Goal: Task Accomplishment & Management: Manage account settings

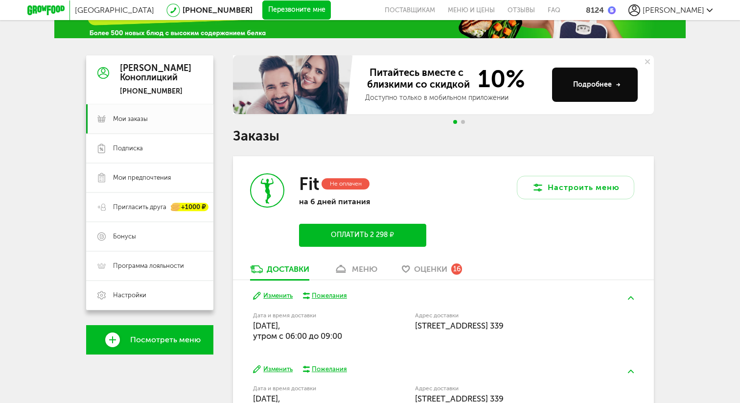
scroll to position [77, 0]
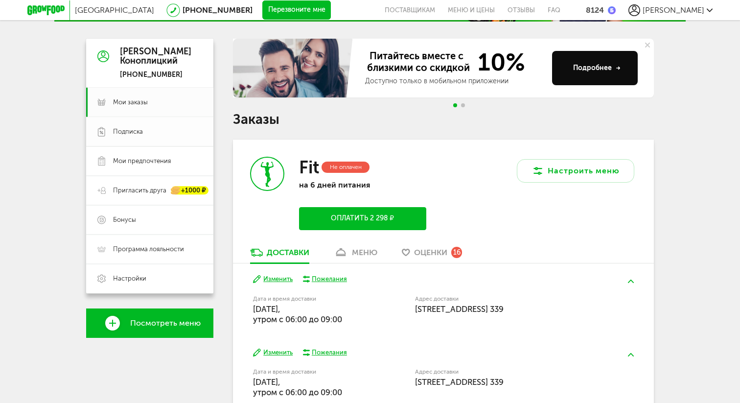
click at [128, 130] on span "Подписка" at bounding box center [128, 131] width 30 height 9
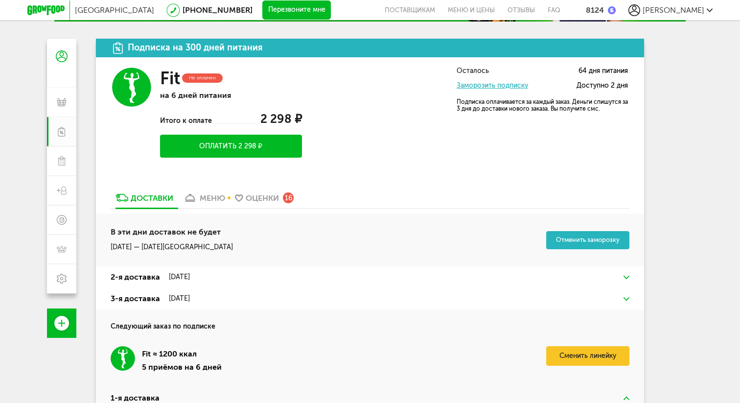
click at [482, 86] on link "Заморозить подписку" at bounding box center [492, 85] width 71 height 8
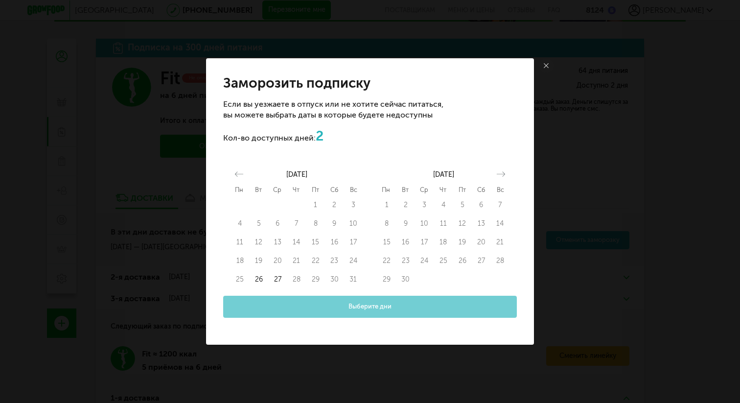
click at [310, 311] on div "Выберите дни" at bounding box center [370, 307] width 294 height 22
click at [257, 281] on button "26" at bounding box center [259, 279] width 19 height 19
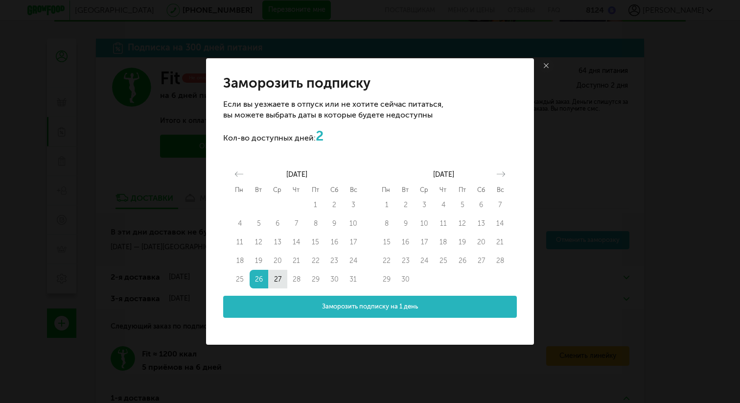
click at [281, 276] on button "27" at bounding box center [277, 279] width 19 height 19
click at [276, 278] on button "27" at bounding box center [277, 279] width 19 height 19
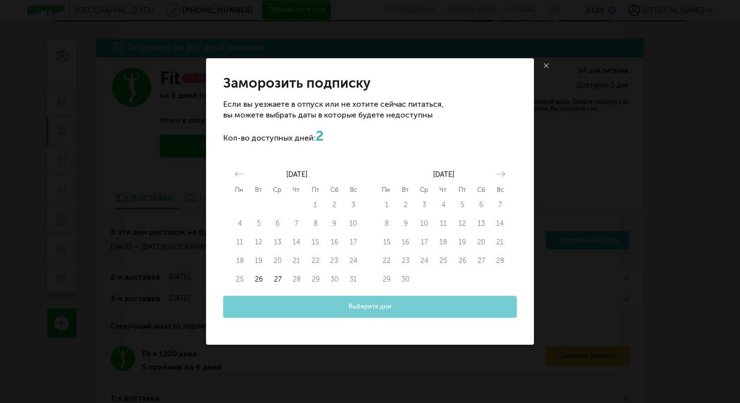
click at [544, 65] on icon at bounding box center [546, 65] width 5 height 5
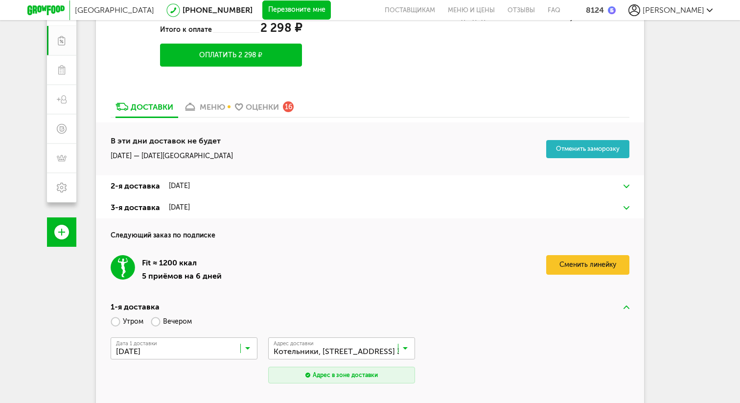
scroll to position [170, 0]
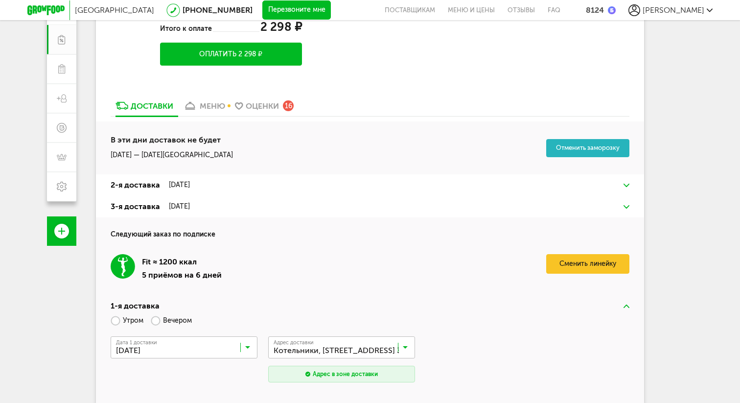
click at [626, 184] on img at bounding box center [626, 185] width 6 height 3
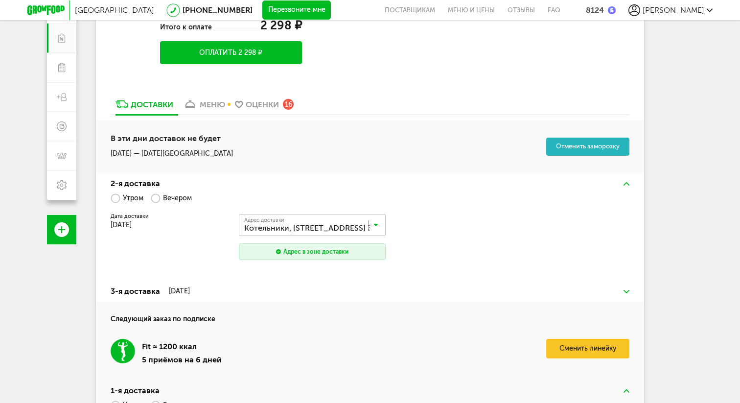
click at [626, 184] on img at bounding box center [626, 183] width 6 height 3
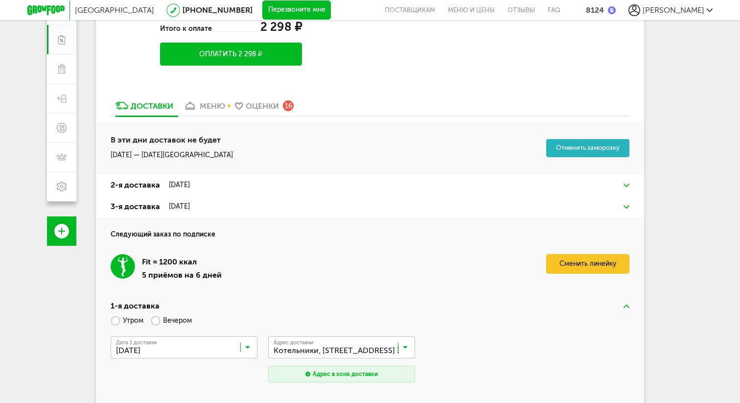
click at [625, 206] on img at bounding box center [626, 206] width 6 height 3
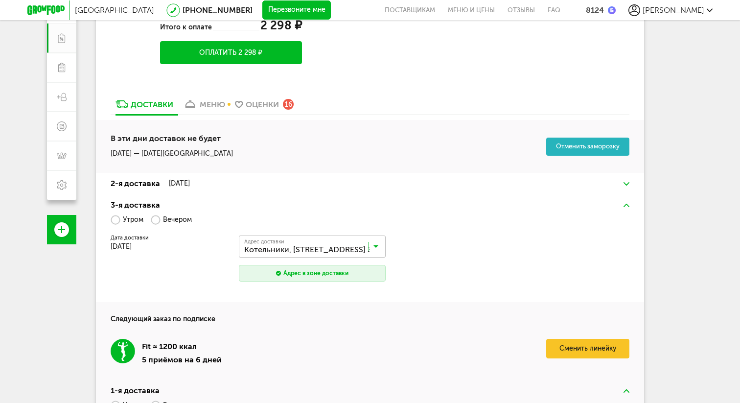
click at [121, 248] on span "[DATE]" at bounding box center [121, 246] width 21 height 8
click at [624, 207] on img at bounding box center [626, 205] width 6 height 3
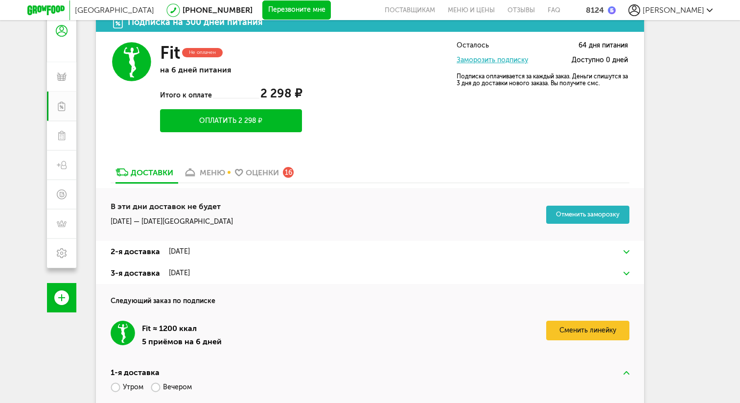
scroll to position [96, 0]
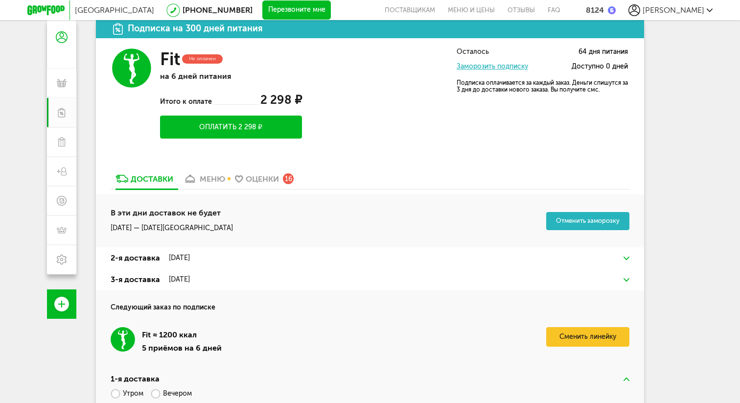
click at [215, 178] on div "меню" at bounding box center [212, 178] width 25 height 9
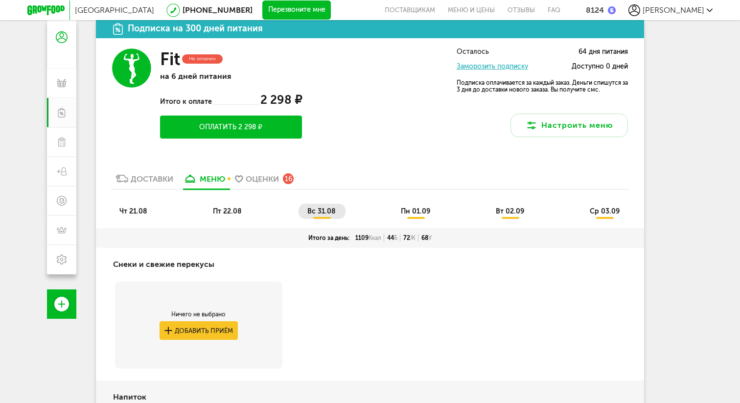
click at [145, 175] on div "Доставки" at bounding box center [152, 178] width 43 height 9
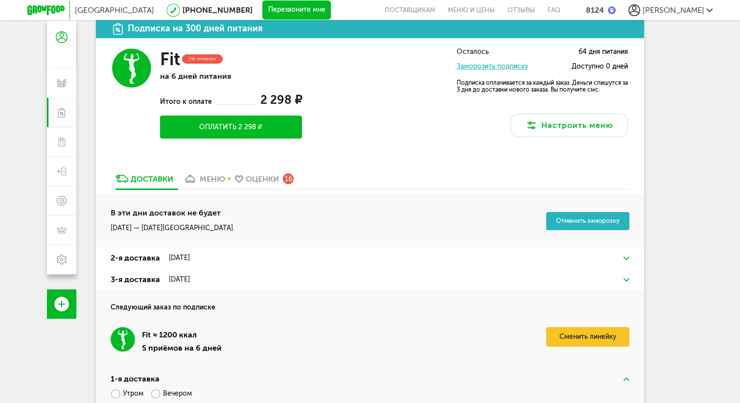
click at [206, 175] on div "меню" at bounding box center [212, 178] width 25 height 9
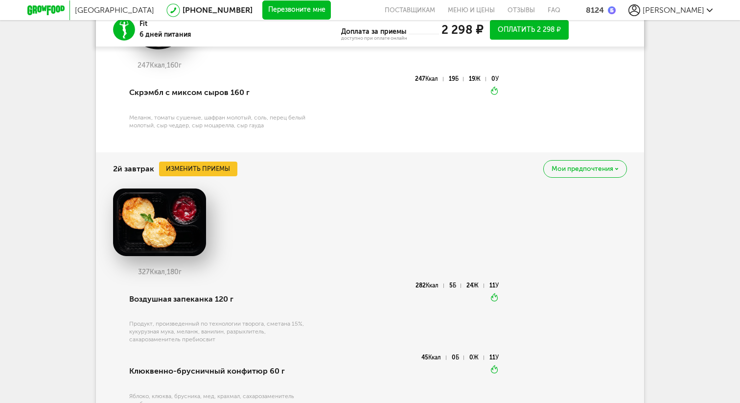
scroll to position [661, 0]
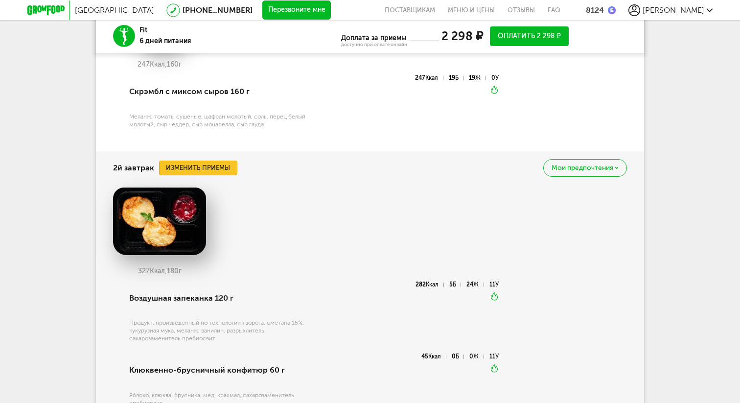
click at [209, 168] on button "Изменить приемы" at bounding box center [198, 168] width 78 height 15
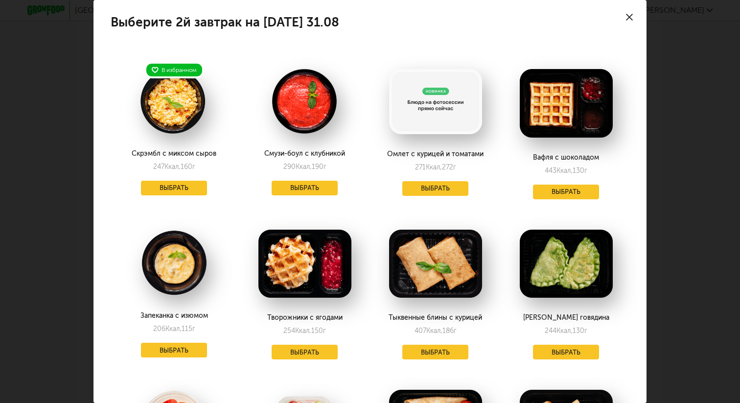
click at [627, 20] on use at bounding box center [629, 17] width 7 height 7
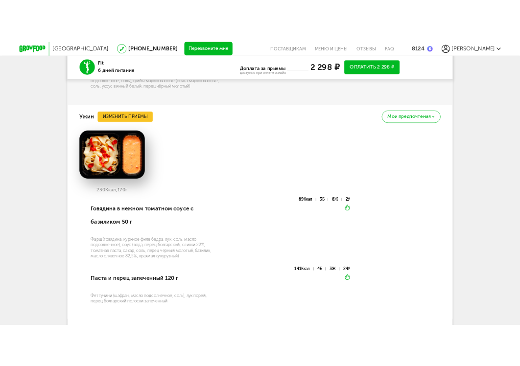
scroll to position [1066, 0]
